Goal: Transaction & Acquisition: Book appointment/travel/reservation

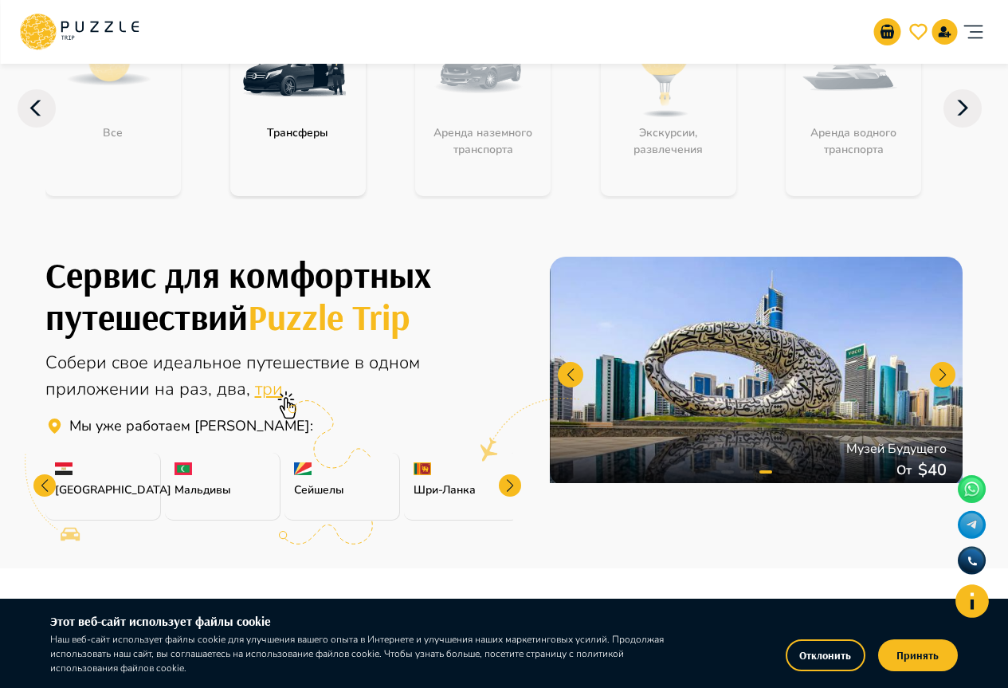
scroll to position [159, 0]
